Goal: Transaction & Acquisition: Obtain resource

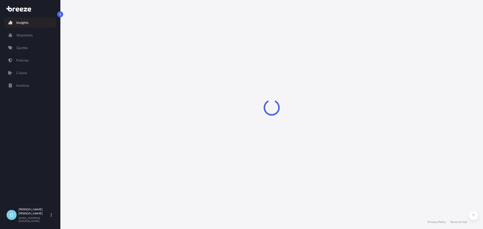
select select "2025"
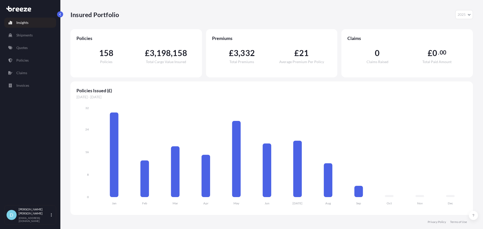
click at [33, 25] on link "Insights" at bounding box center [30, 23] width 52 height 10
click at [31, 33] on p "Shipments" at bounding box center [24, 35] width 16 height 5
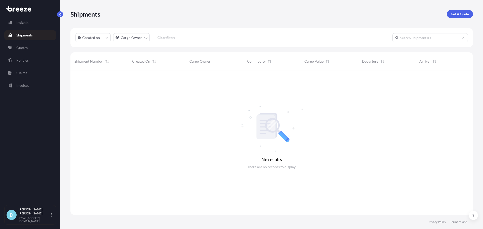
scroll to position [159, 398]
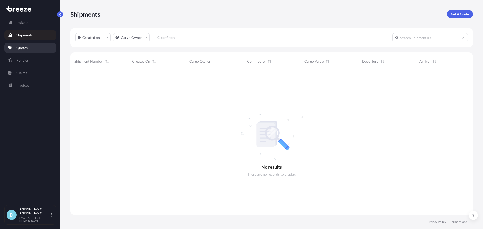
click at [40, 50] on link "Quotes" at bounding box center [30, 48] width 52 height 10
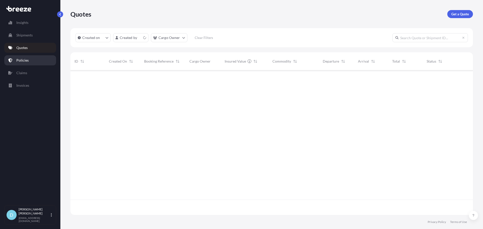
scroll to position [144, 398]
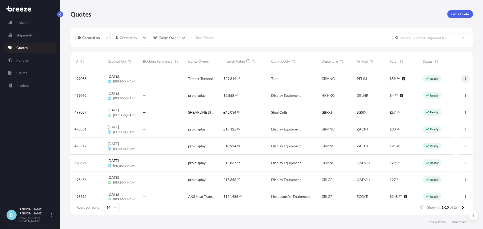
click at [463, 77] on icon "button" at bounding box center [464, 78] width 3 height 3
click at [164, 79] on div "—" at bounding box center [161, 78] width 37 height 5
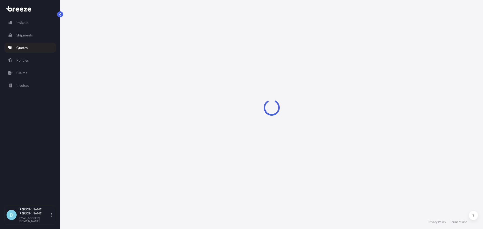
select select "Road"
select select "Air"
select select "1"
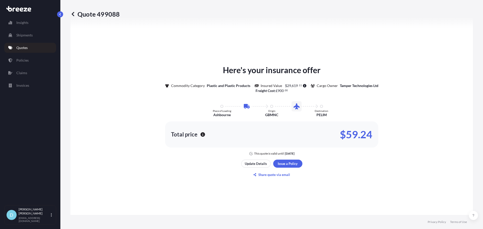
scroll to position [222, 0]
click at [267, 175] on p "Share quote via email" at bounding box center [274, 174] width 32 height 5
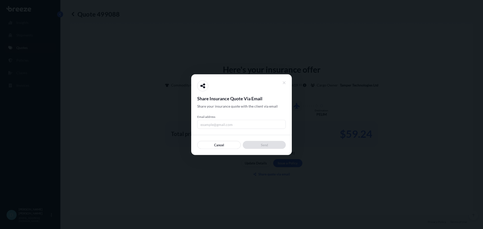
click at [244, 129] on div "Share Insurance Quote Via Email Share your insurance quote with the client via …" at bounding box center [241, 114] width 88 height 69
click at [243, 127] on input "Email address" at bounding box center [241, 124] width 88 height 9
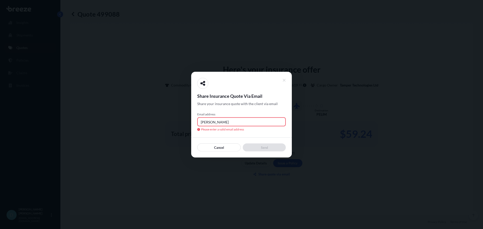
click at [241, 125] on input "[PERSON_NAME]" at bounding box center [241, 121] width 88 height 9
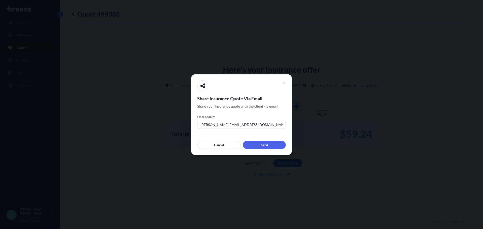
type input "[PERSON_NAME][EMAIL_ADDRESS][DOMAIN_NAME]"
click at [246, 140] on div "Cancel Send" at bounding box center [241, 142] width 88 height 14
